Goal: Task Accomplishment & Management: Manage account settings

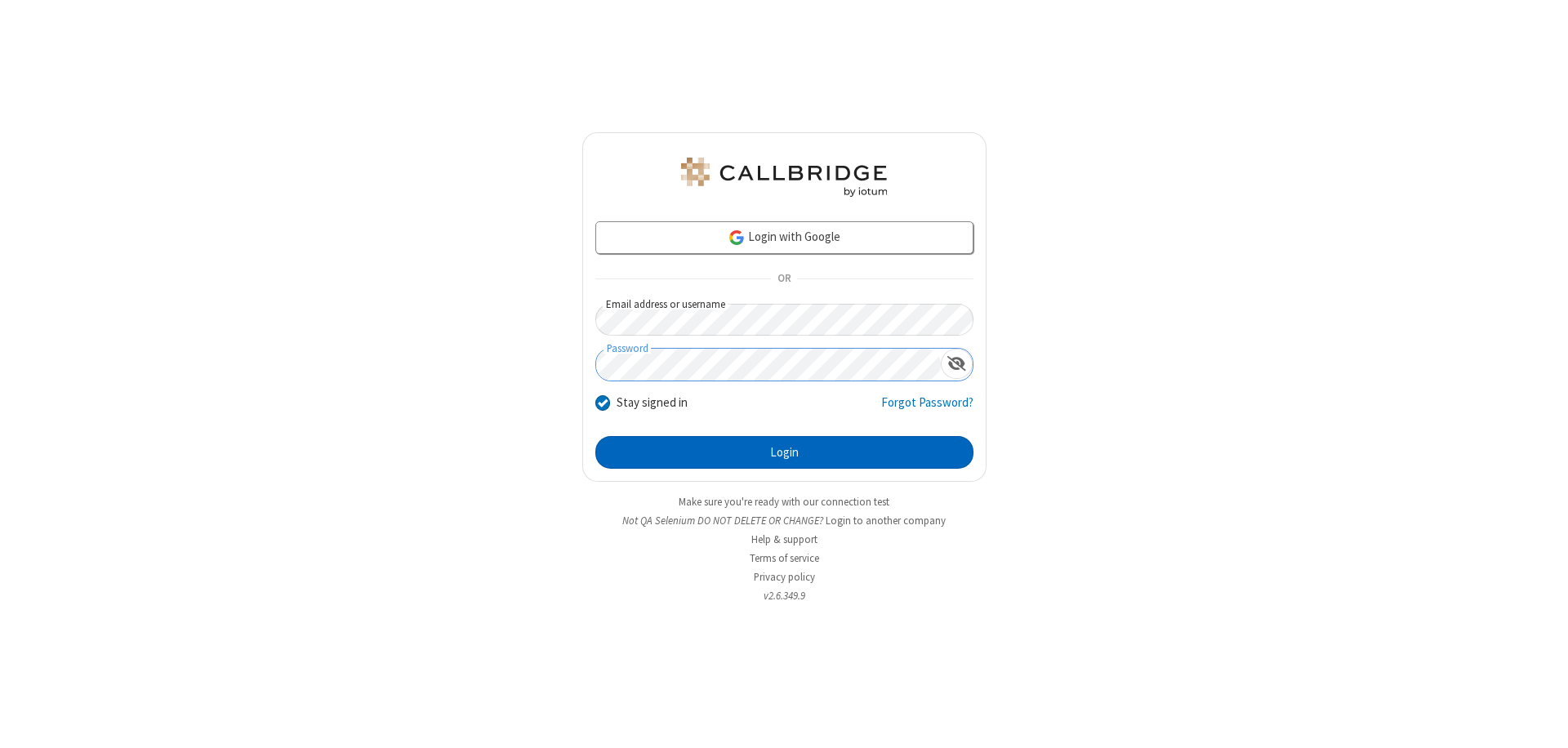
click at [784, 453] on button "Login" at bounding box center [784, 453] width 378 height 32
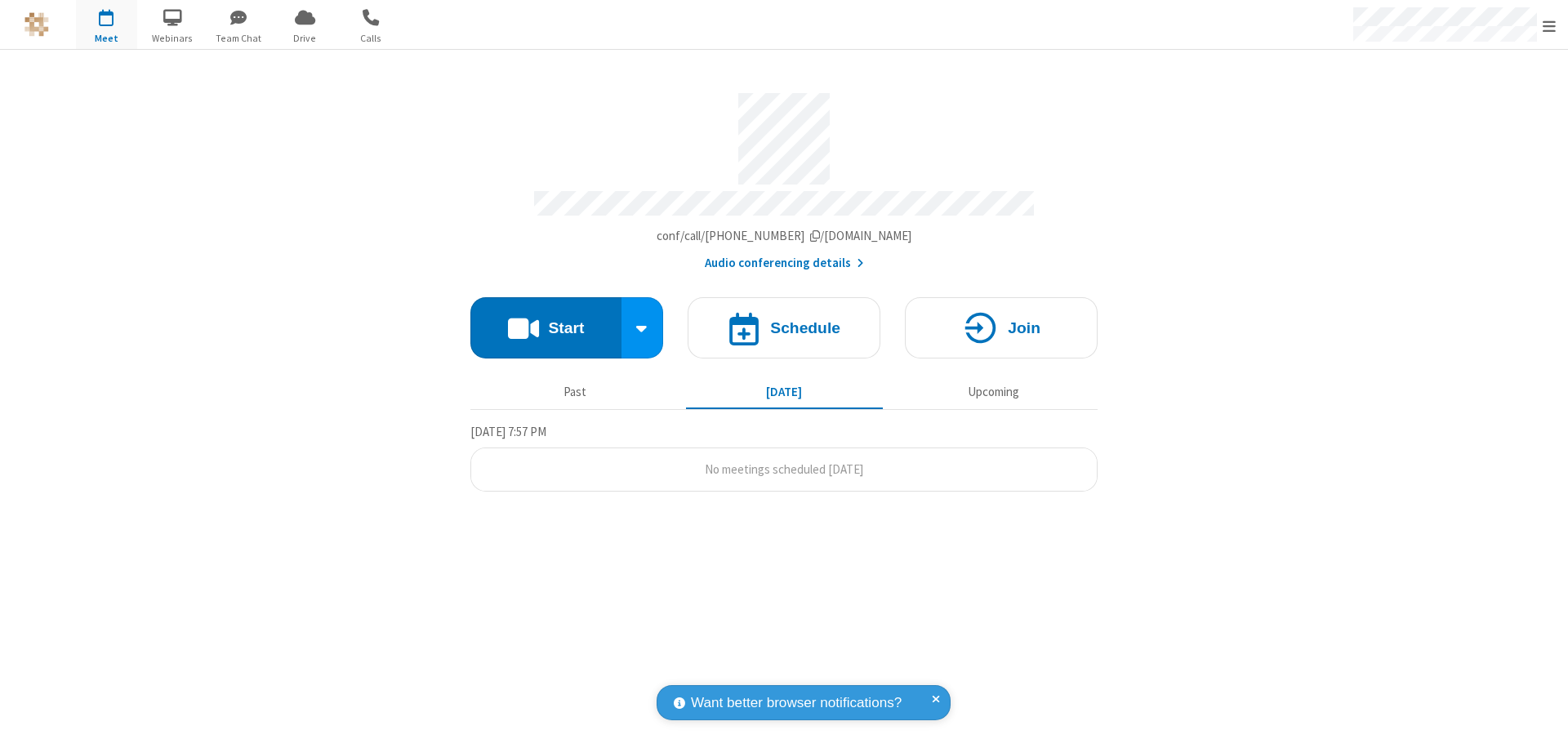
click at [1550, 26] on span "Open menu" at bounding box center [1550, 26] width 13 height 16
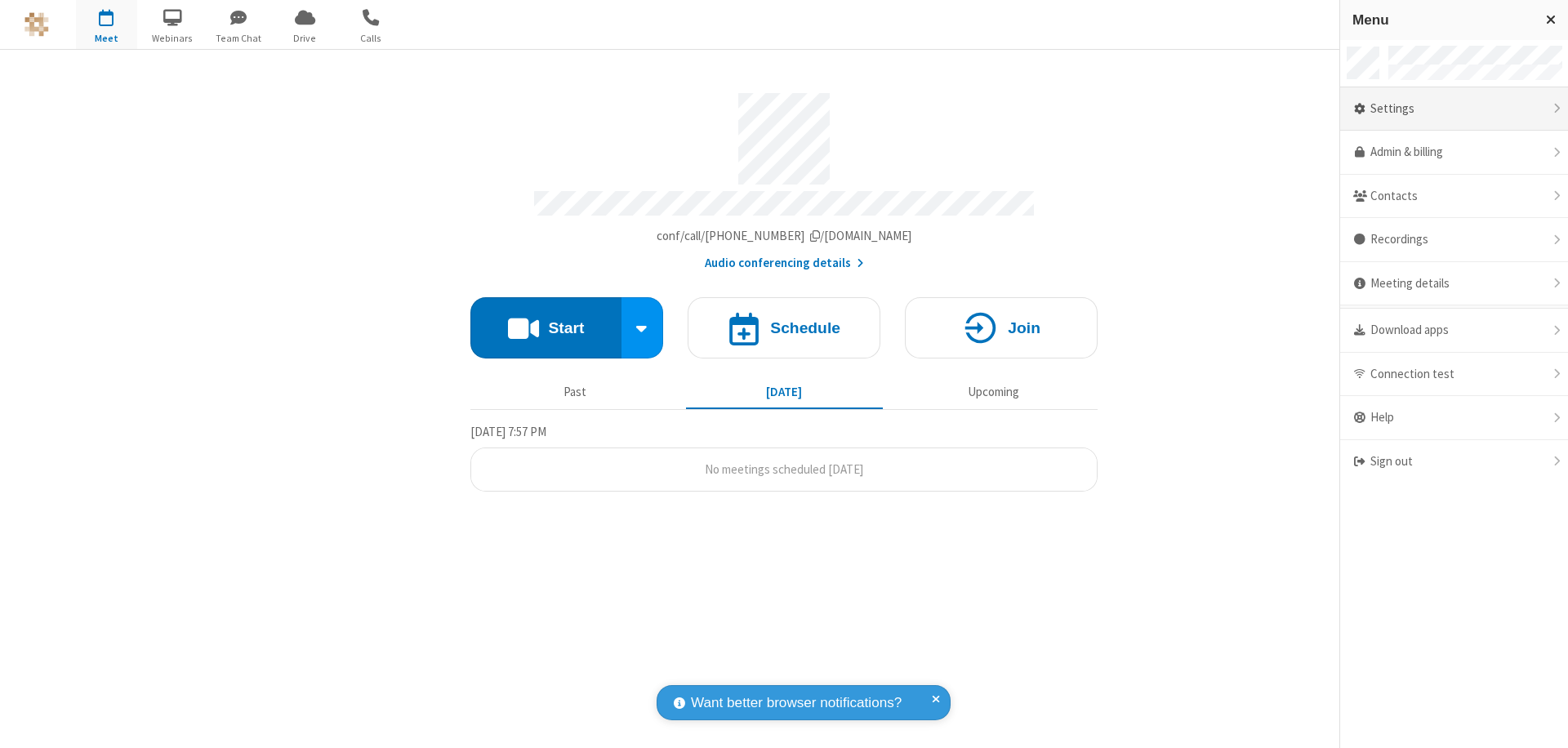
click at [1454, 109] on div "Settings" at bounding box center [1454, 110] width 228 height 44
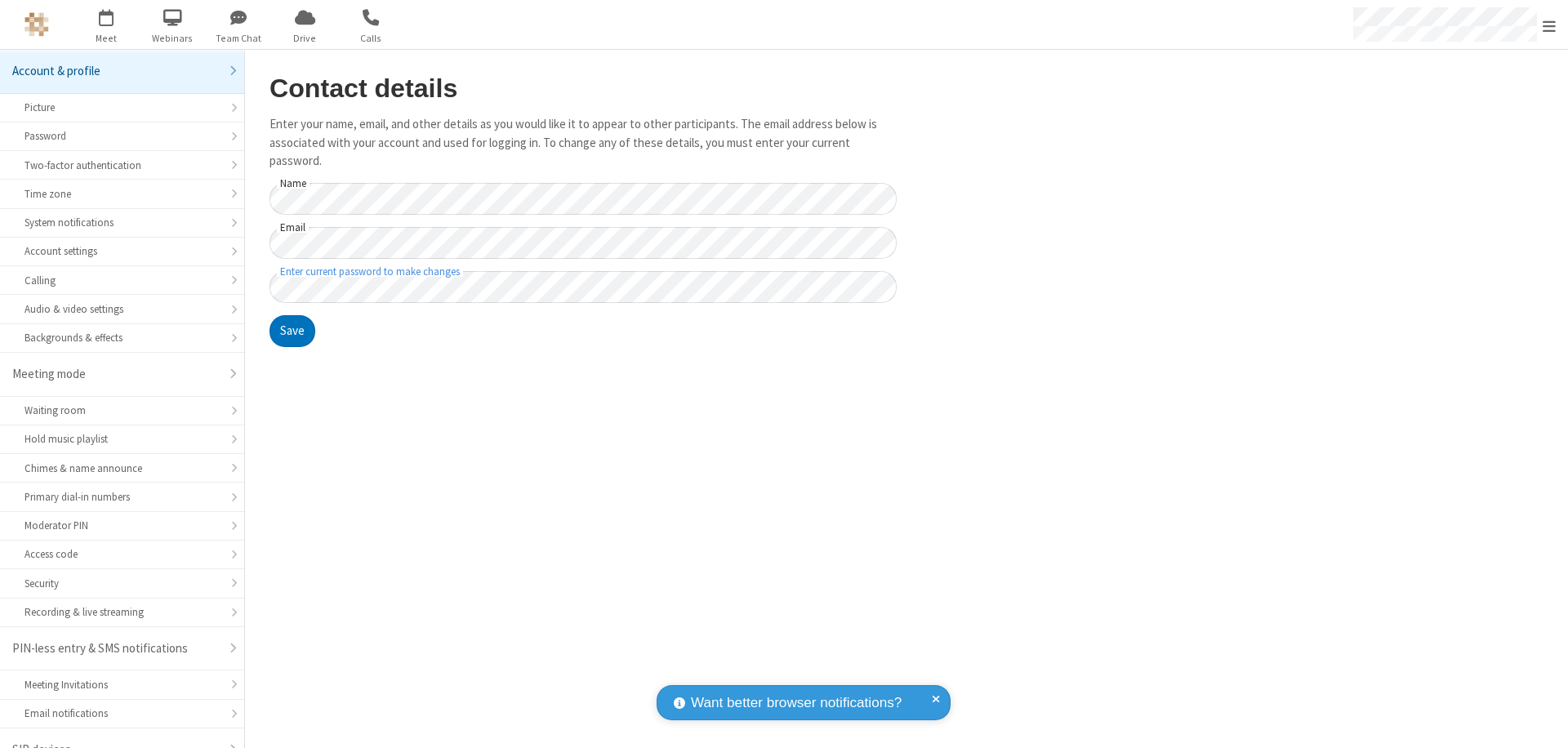
scroll to position [23, 0]
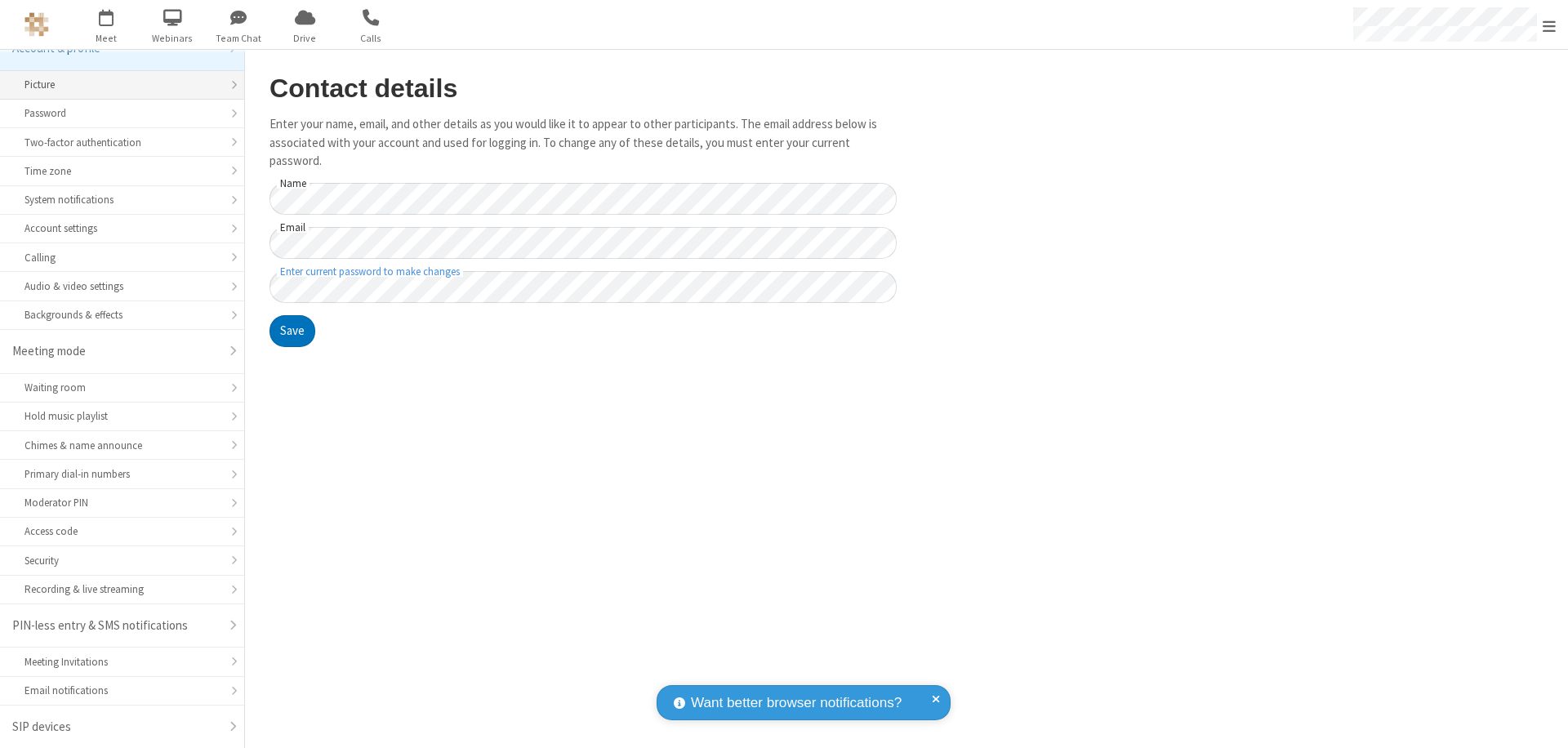
click at [116, 85] on div "Picture" at bounding box center [122, 85] width 195 height 15
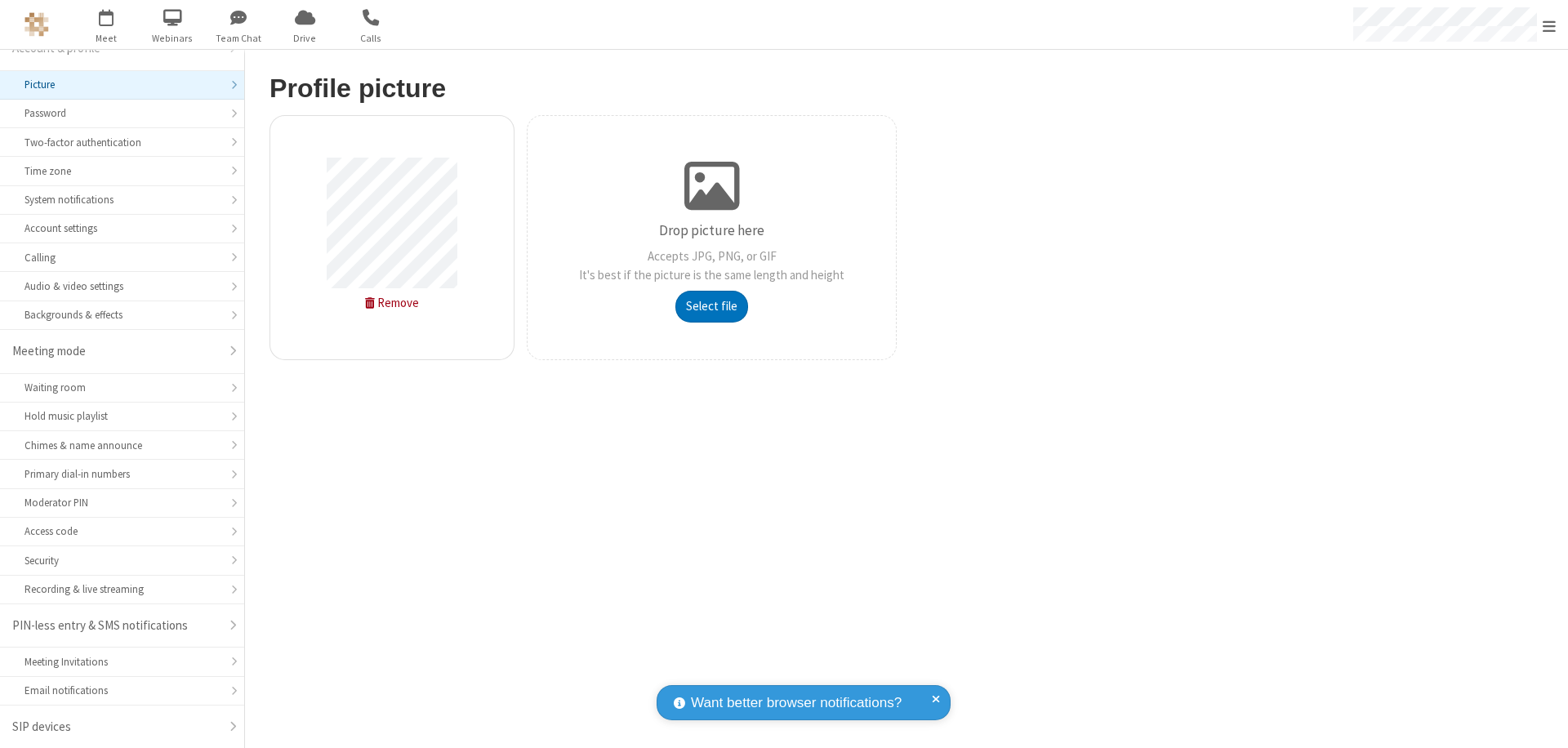
type input "C:\fakepath\avatar_image_test_2.jpg"
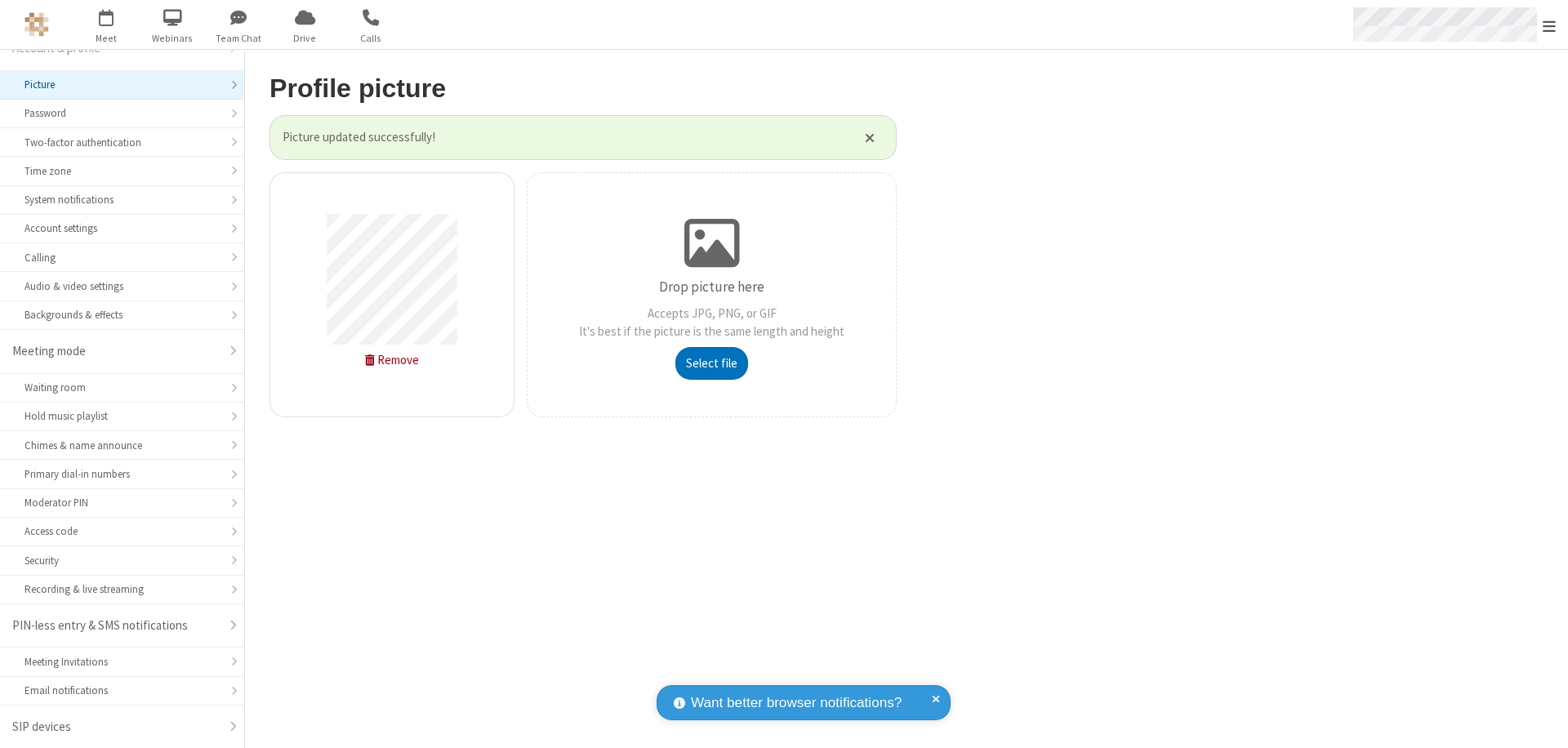
click at [1550, 26] on span "Open menu" at bounding box center [1550, 26] width 13 height 16
click at [106, 25] on span "button" at bounding box center [107, 16] width 61 height 28
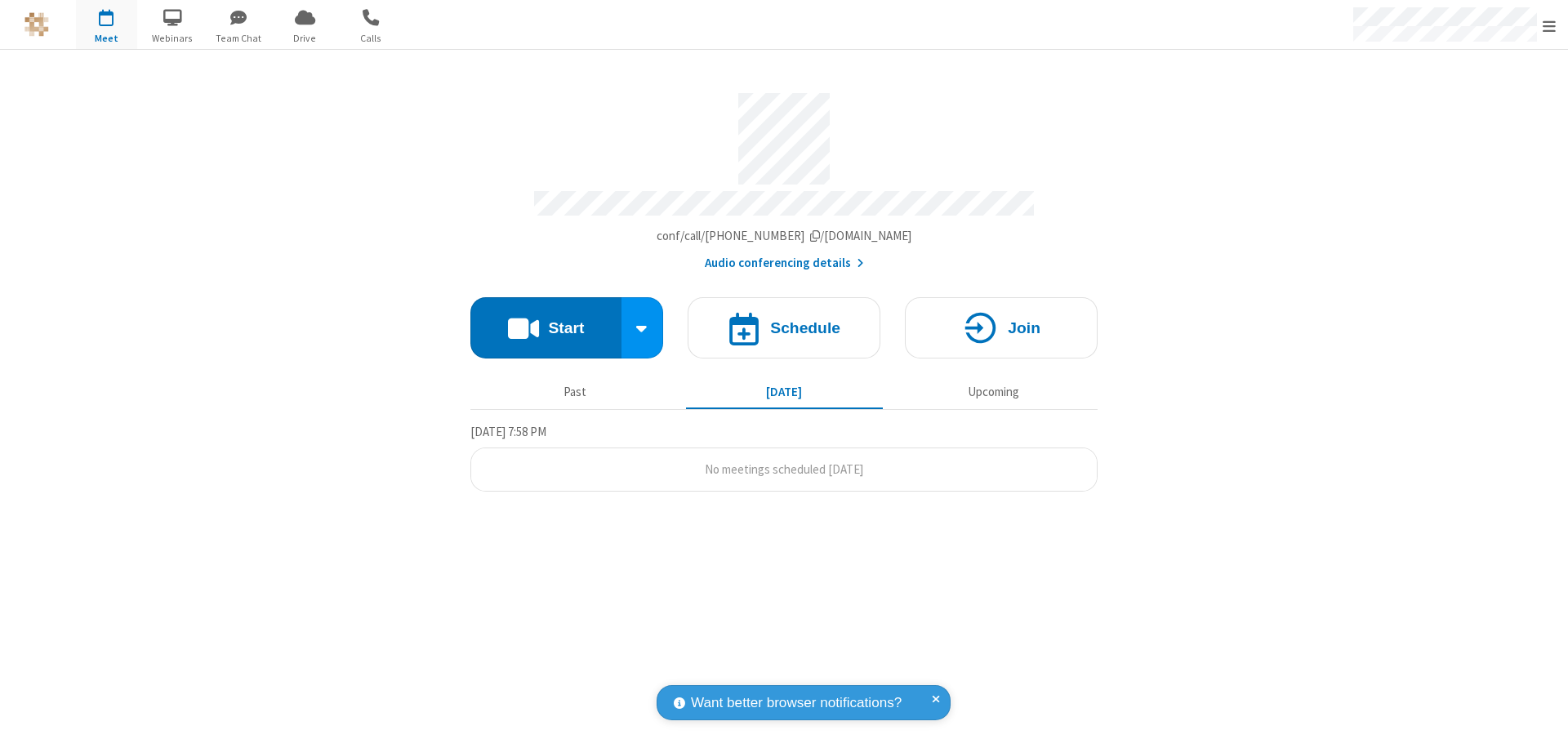
click at [545, 320] on button "Start" at bounding box center [546, 328] width 152 height 61
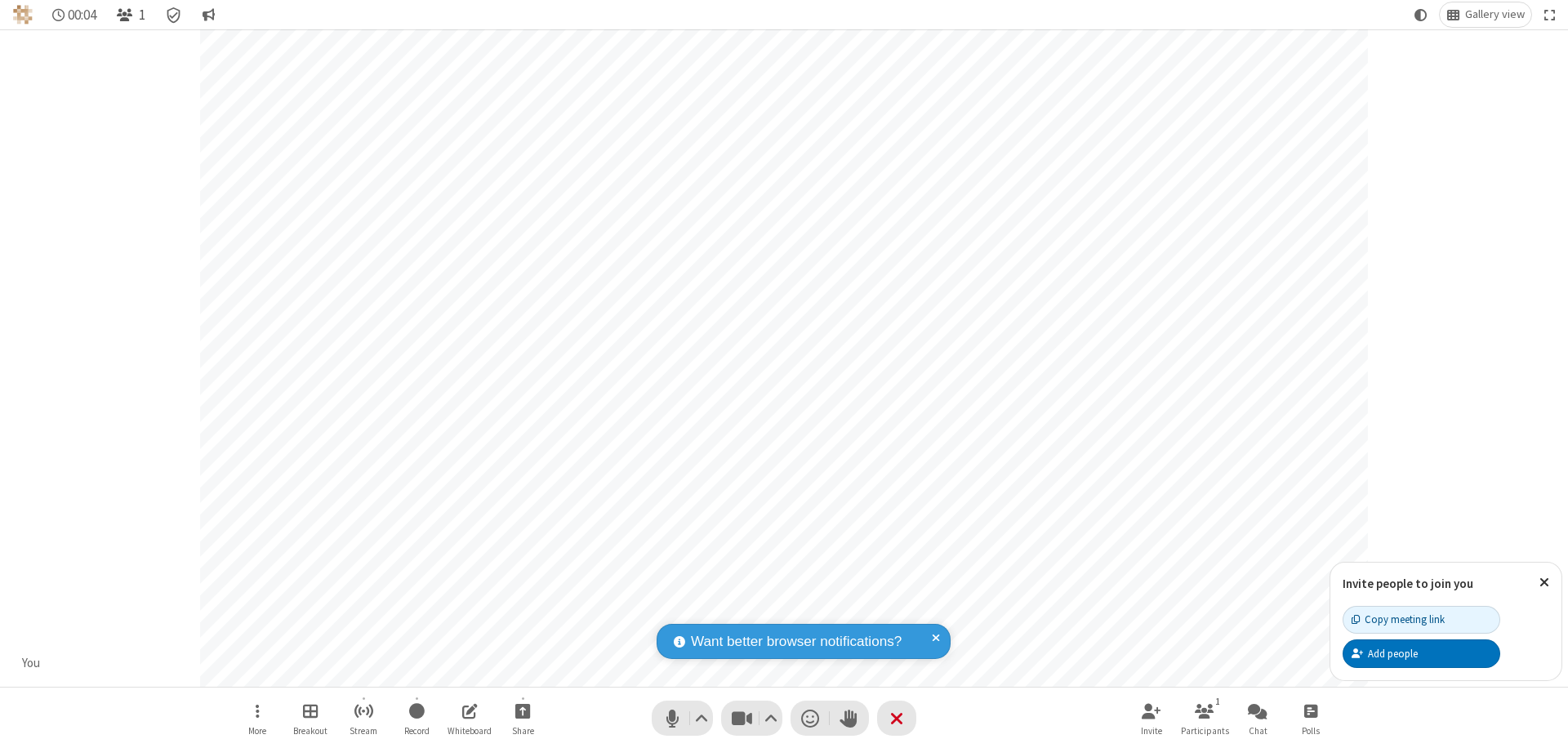
click at [127, 14] on span "Open participant list" at bounding box center [125, 15] width 15 height 15
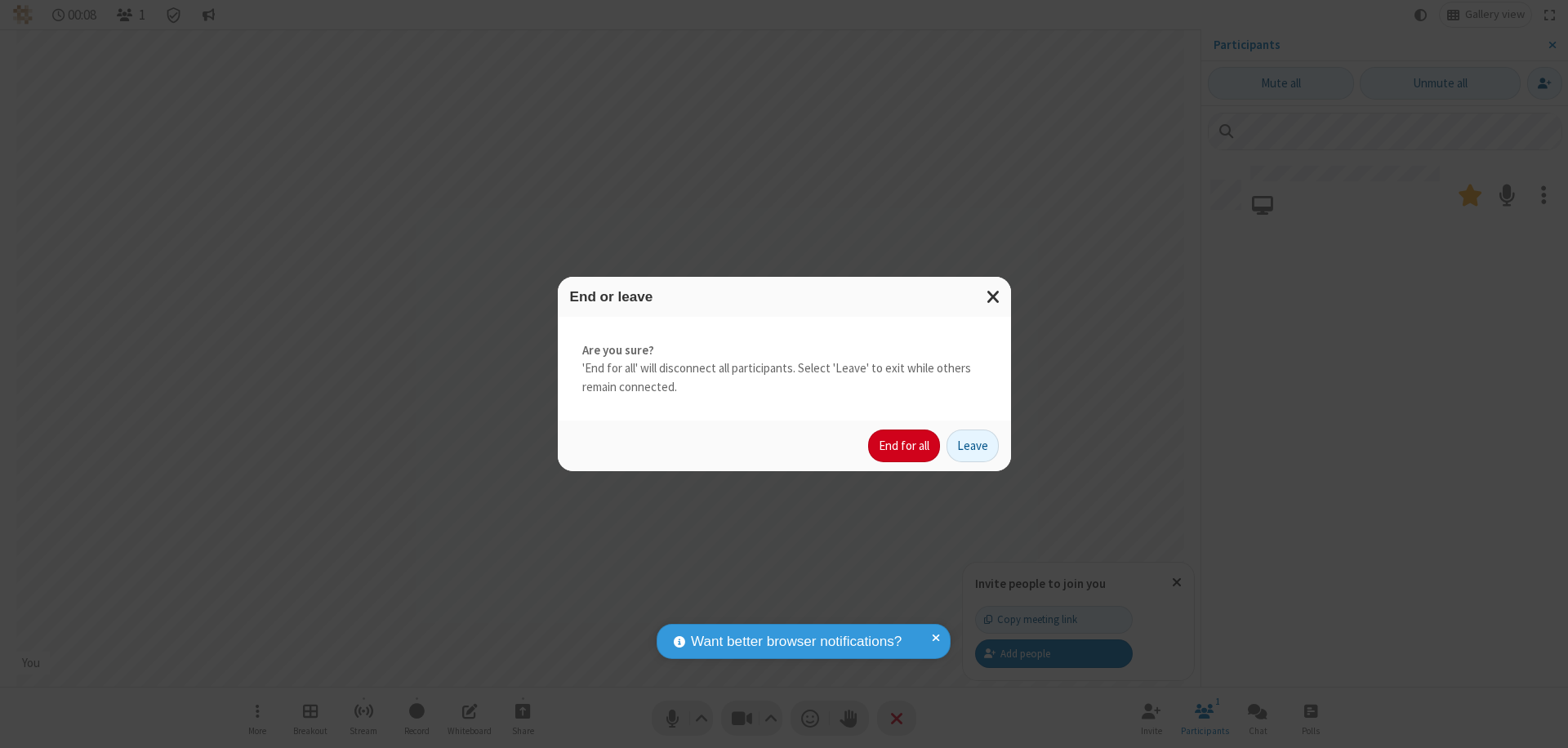
click at [905, 446] on button "End for all" at bounding box center [904, 446] width 71 height 32
